Goal: Task Accomplishment & Management: Complete application form

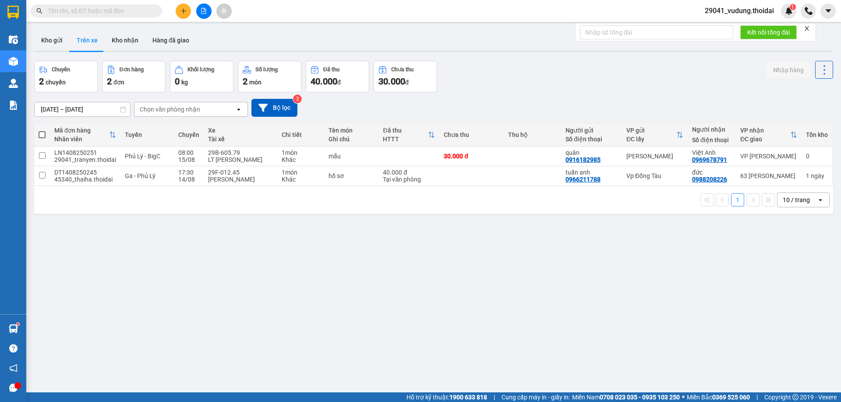
click at [180, 12] on button at bounding box center [183, 11] width 15 height 15
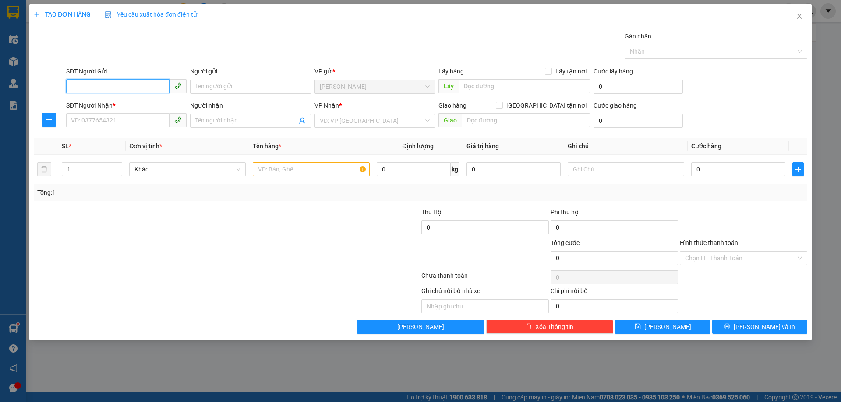
click at [137, 89] on input "SĐT Người Gửi" at bounding box center [117, 86] width 103 height 14
type input "0869609777"
click at [91, 105] on div "0869609777 - a minh" at bounding box center [126, 104] width 110 height 10
type input "a minh"
type input "0869609777"
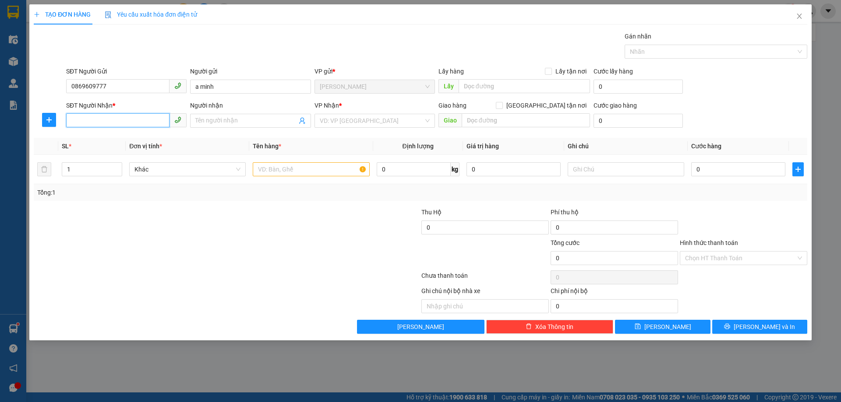
click at [91, 125] on input "SĐT Người Nhận *" at bounding box center [117, 120] width 103 height 14
type input "0945586107"
click at [94, 137] on div "0945586107 - nguyện" at bounding box center [126, 139] width 110 height 10
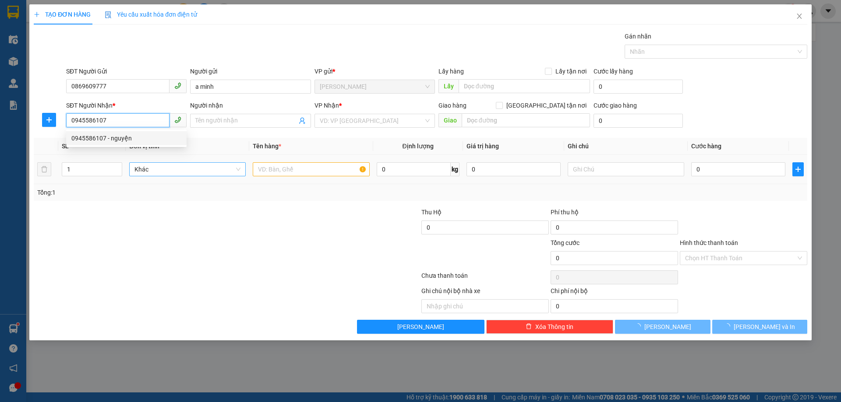
type input "nguyện"
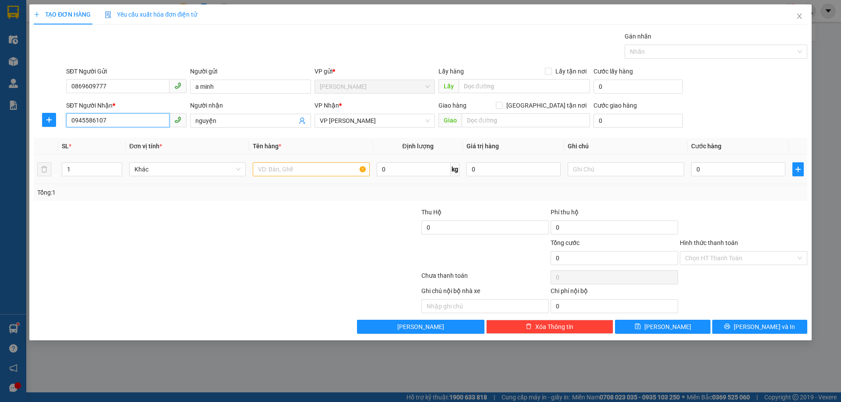
type input "0945586107"
click at [284, 175] on input "text" at bounding box center [311, 169] width 116 height 14
type input "mẫu may"
click at [717, 173] on input "0" at bounding box center [738, 169] width 94 height 14
type input "3"
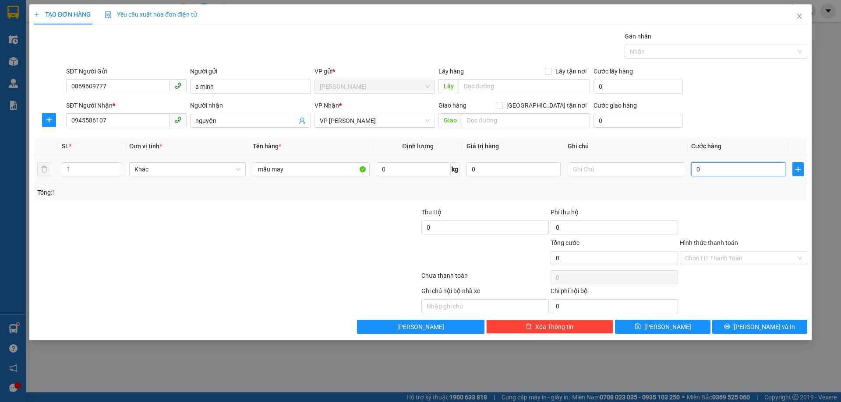
type input "3"
type input "30"
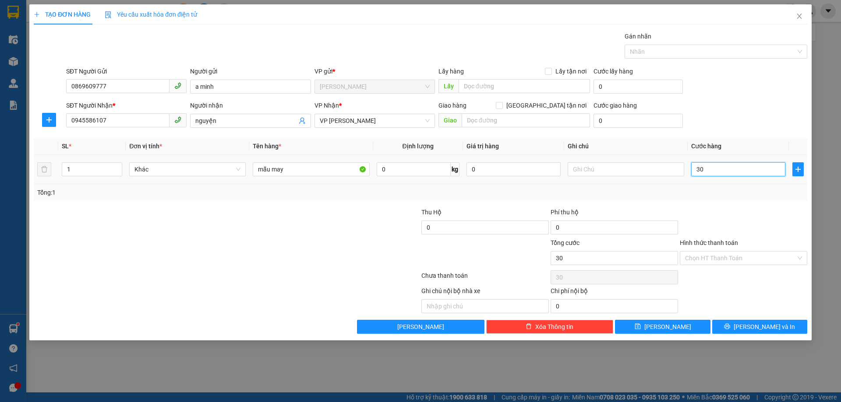
type input "300"
type input "3.000"
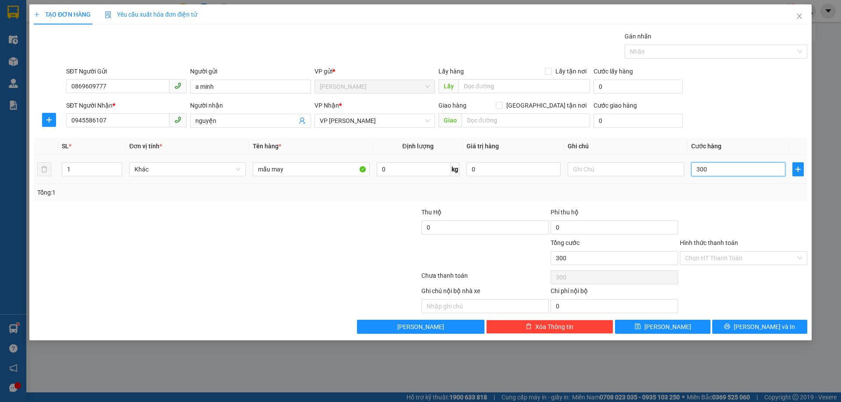
type input "3.000"
type input "30.000"
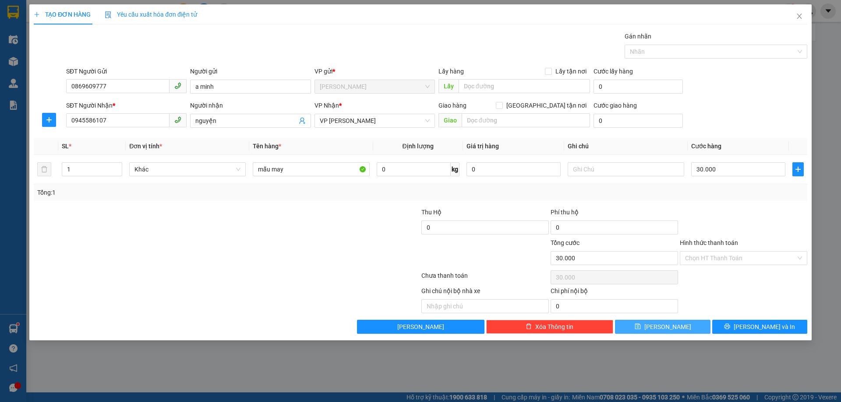
click at [672, 327] on span "[PERSON_NAME]" at bounding box center [667, 327] width 47 height 10
type input "0"
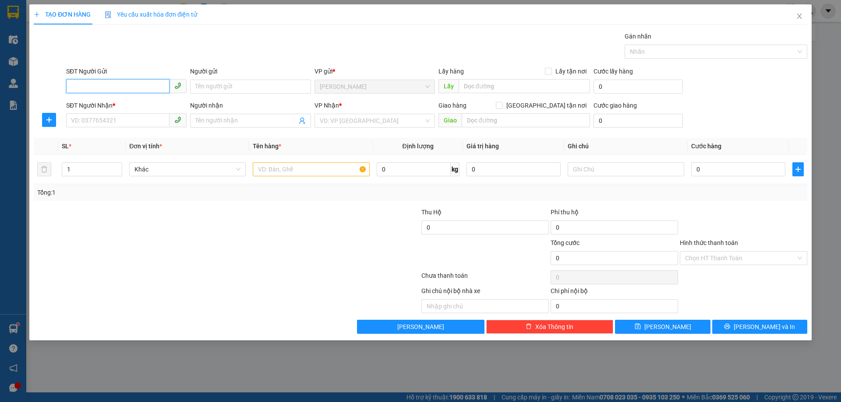
click at [80, 81] on input "SĐT Người Gửi" at bounding box center [117, 86] width 103 height 14
type input "0382482776"
click at [81, 100] on div "0382482776 - a nên" at bounding box center [126, 104] width 110 height 10
type input "a nên"
type input "0382482776"
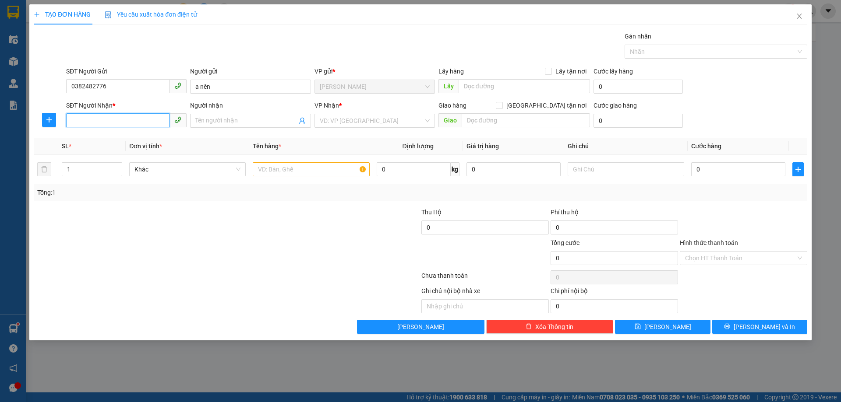
click at [84, 121] on input "SĐT Người Nhận *" at bounding box center [117, 120] width 103 height 14
type input "0394734977"
click at [98, 140] on div "0394734977 - mc Trang" at bounding box center [126, 139] width 110 height 10
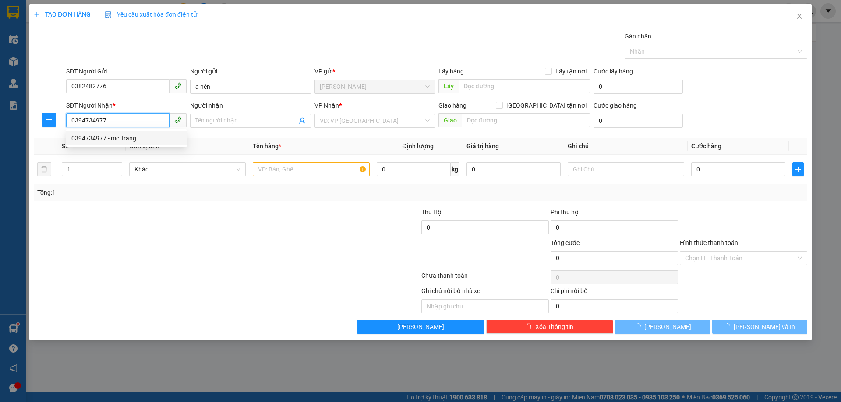
type input "mc [PERSON_NAME]"
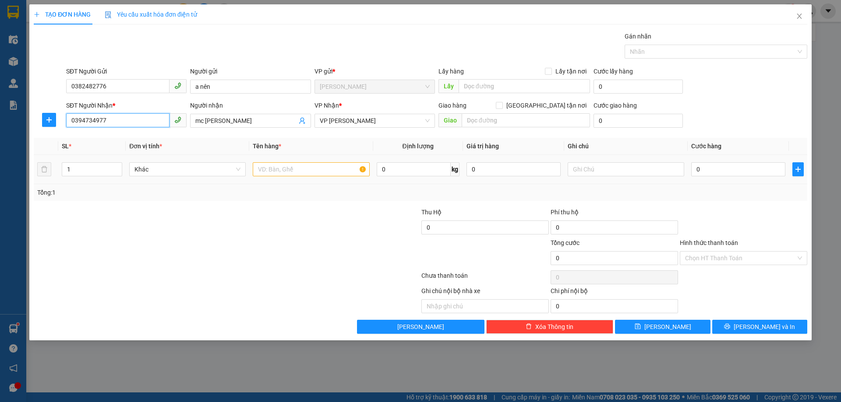
type input "0394734977"
click at [308, 174] on input "text" at bounding box center [311, 169] width 116 height 14
type input "MẪU MAY"
click at [721, 162] on div "0" at bounding box center [738, 170] width 94 height 18
click at [707, 171] on input "0" at bounding box center [738, 169] width 94 height 14
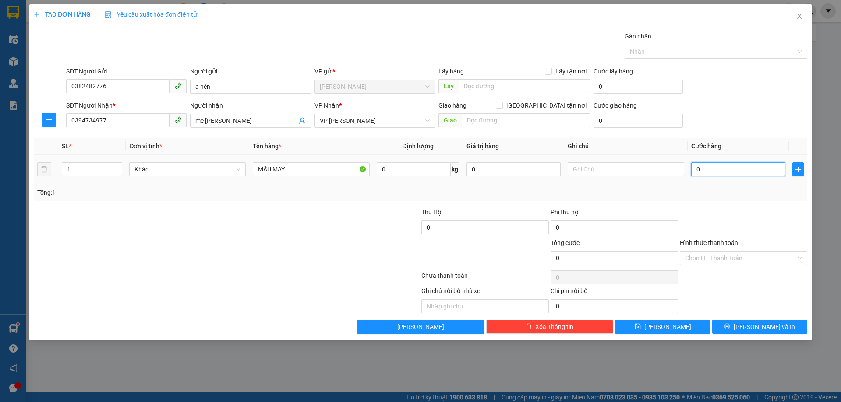
type input "3"
type input "30"
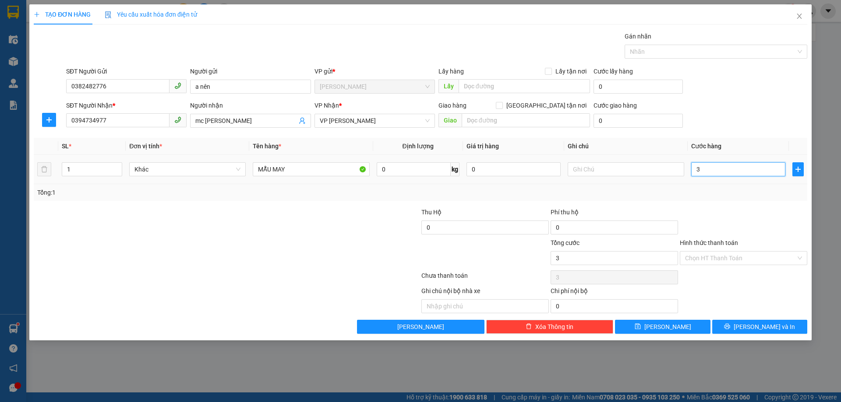
type input "30"
type input "300"
type input "3.000"
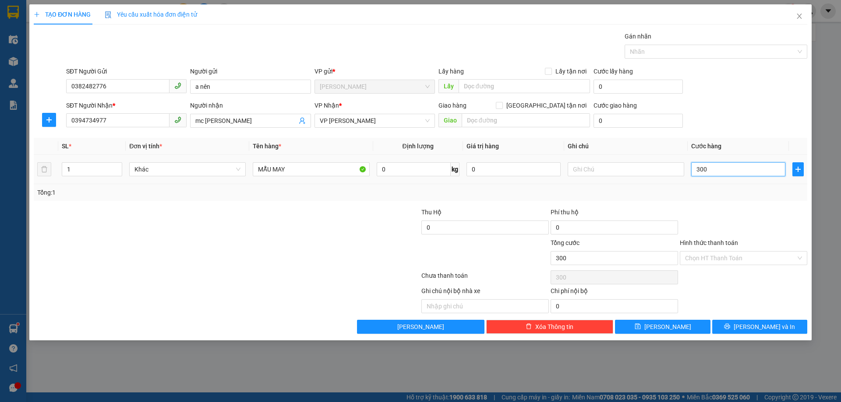
type input "3.000"
type input "30.000"
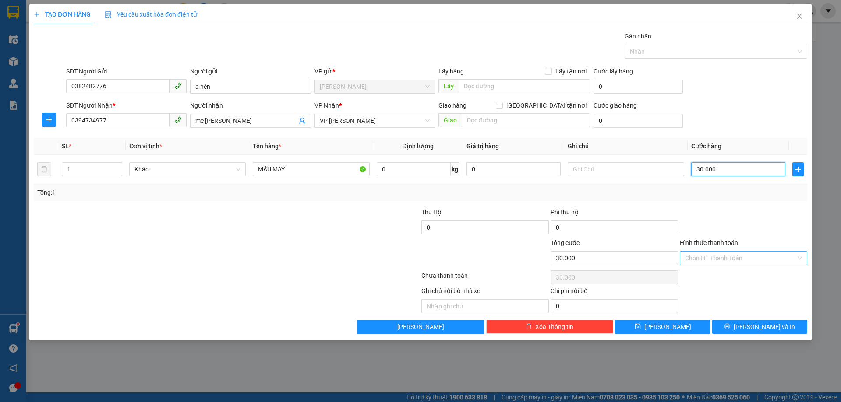
type input "30.000"
click at [725, 256] on input "Hình thức thanh toán" at bounding box center [740, 258] width 111 height 13
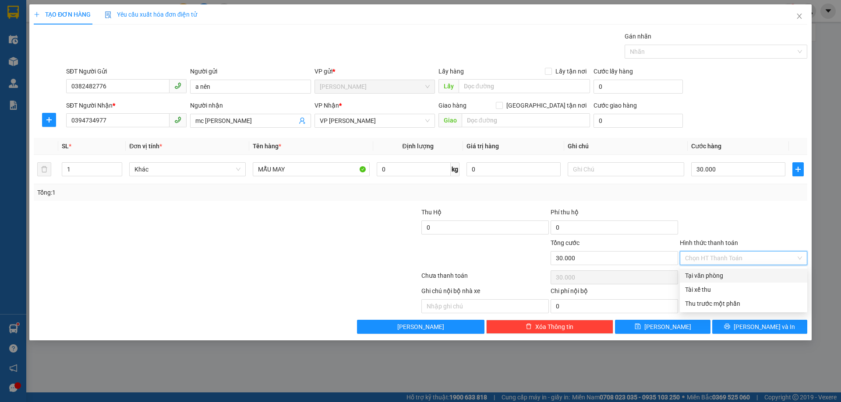
click at [715, 277] on div "Tại văn phòng" at bounding box center [743, 276] width 117 height 10
type input "0"
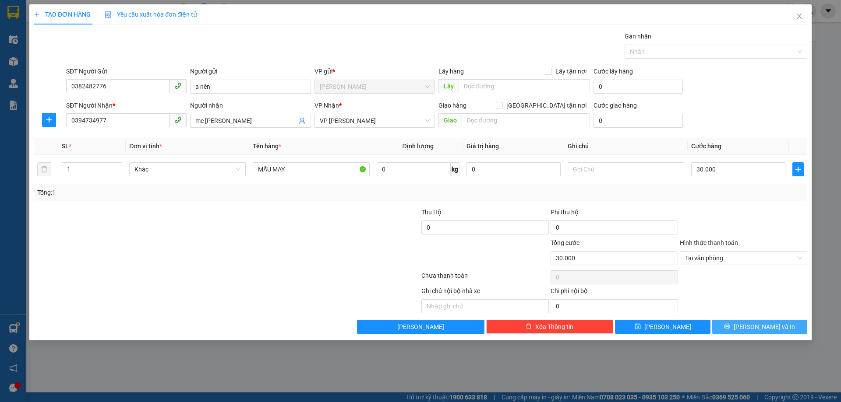
click at [755, 327] on span "[PERSON_NAME] và In" at bounding box center [763, 327] width 61 height 10
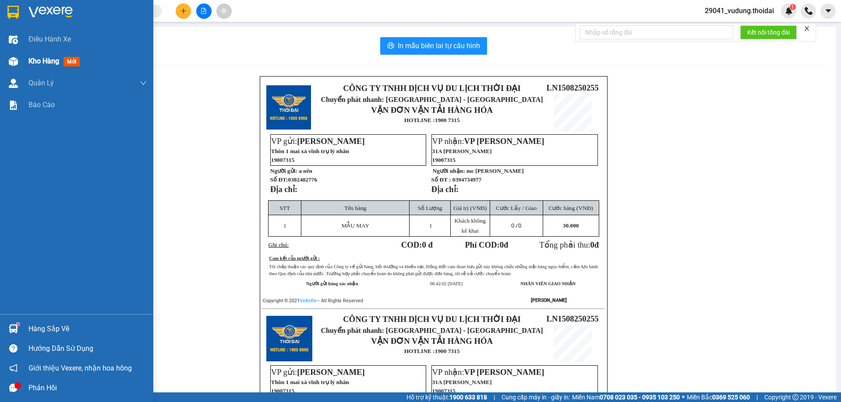
click at [38, 63] on span "Kho hàng" at bounding box center [43, 61] width 31 height 8
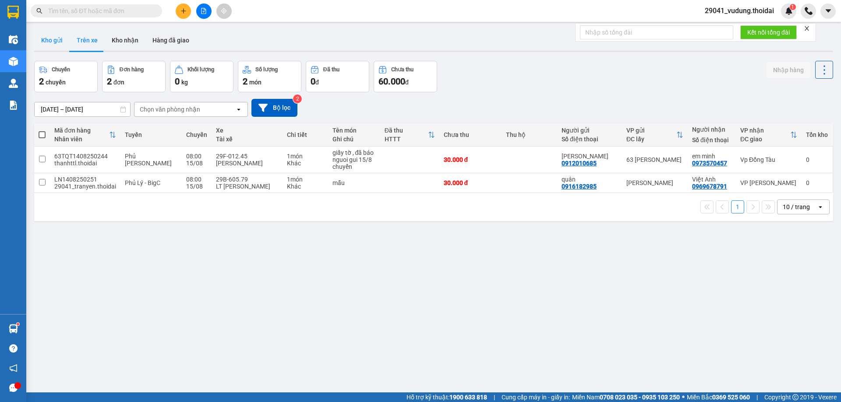
click at [53, 37] on button "Kho gửi" at bounding box center [51, 40] width 35 height 21
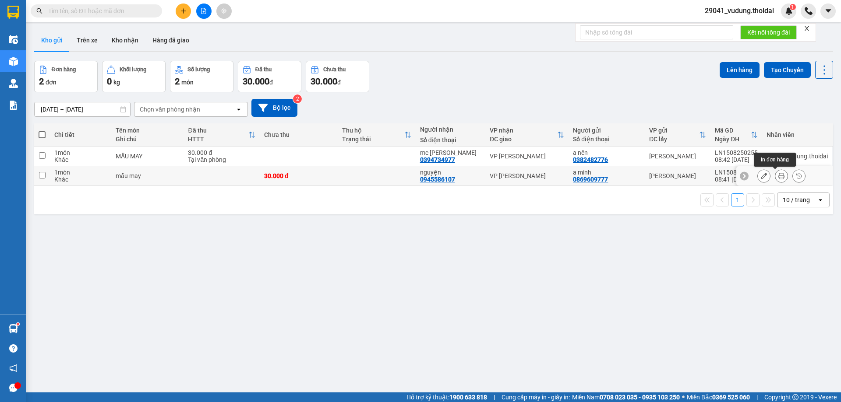
click at [778, 176] on icon at bounding box center [781, 176] width 6 height 6
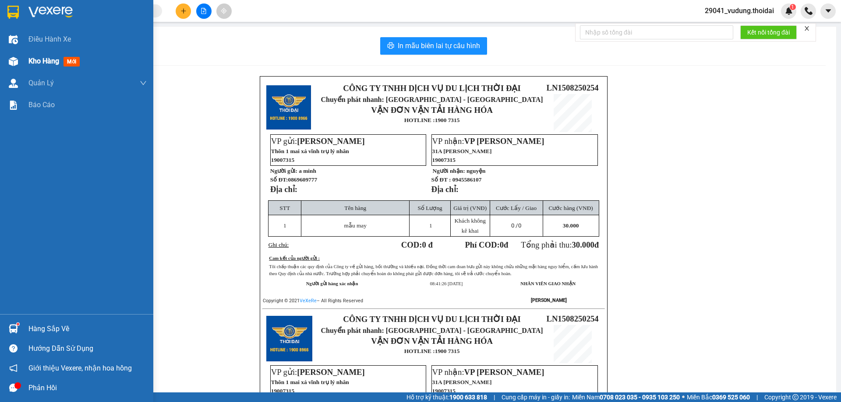
click at [38, 64] on span "Kho hàng" at bounding box center [43, 61] width 31 height 8
